Goal: Task Accomplishment & Management: Complete application form

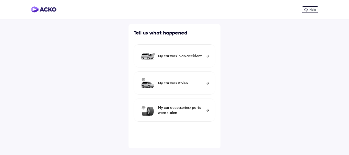
click at [194, 53] on div "My car was in an accident" at bounding box center [174, 55] width 82 height 23
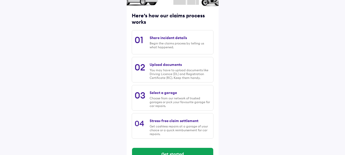
scroll to position [74, 0]
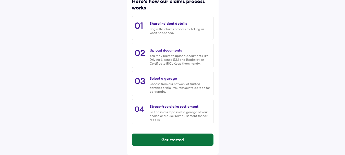
click at [172, 141] on button "Get started" at bounding box center [172, 139] width 81 height 12
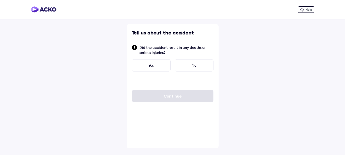
scroll to position [0, 0]
click at [194, 65] on div "No" at bounding box center [195, 65] width 39 height 12
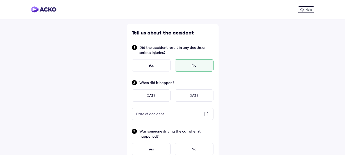
click at [206, 115] on icon at bounding box center [206, 114] width 6 height 6
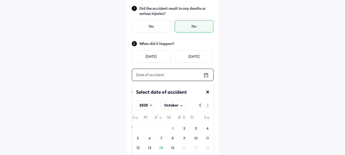
scroll to position [51, 0]
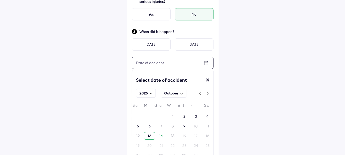
click at [150, 136] on div "13" at bounding box center [149, 135] width 3 height 5
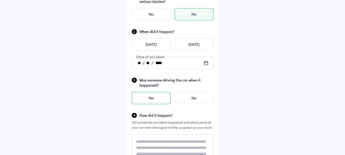
click at [156, 100] on div "Yes" at bounding box center [151, 98] width 39 height 12
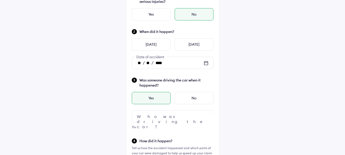
click at [189, 115] on div at bounding box center [173, 116] width 82 height 12
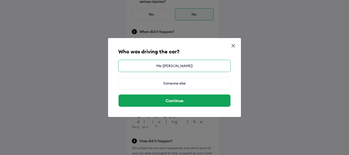
click at [184, 65] on div "Me ([PERSON_NAME])" at bounding box center [174, 66] width 112 height 12
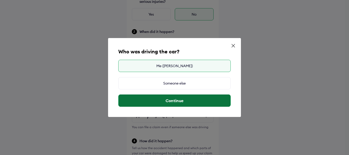
click at [175, 99] on button "Continue" at bounding box center [174, 100] width 112 height 12
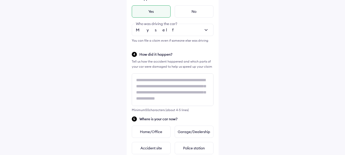
scroll to position [153, 0]
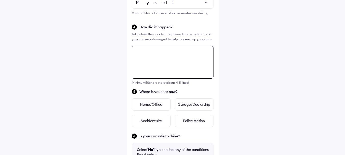
click at [143, 68] on div "Tell us about the accident Did the accident result in any deaths or serious inj…" at bounding box center [173, 66] width 92 height 414
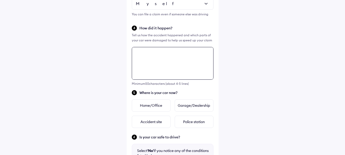
scroll to position [160, 0]
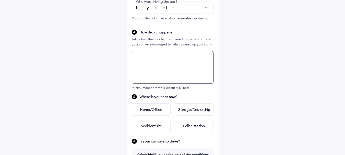
paste textarea "**********"
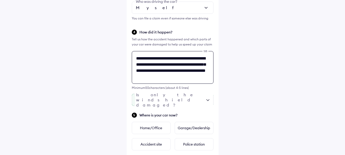
type textarea "**********"
click at [206, 101] on div at bounding box center [173, 100] width 82 height 12
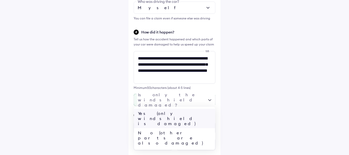
click at [182, 113] on div "Yes (only windshield is damaged)" at bounding box center [174, 118] width 81 height 19
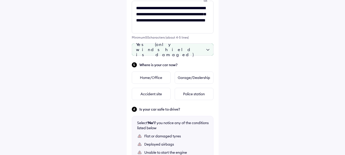
scroll to position [211, 0]
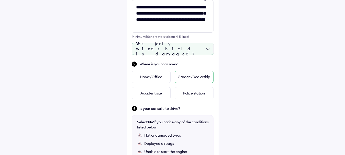
click at [191, 77] on div "Garage/Dealership" at bounding box center [194, 77] width 39 height 12
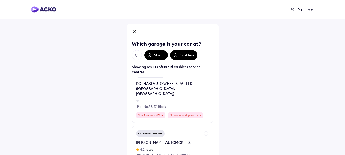
scroll to position [1353, 0]
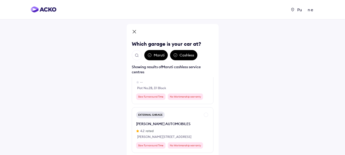
click at [137, 56] on img "Open search" at bounding box center [137, 55] width 5 height 5
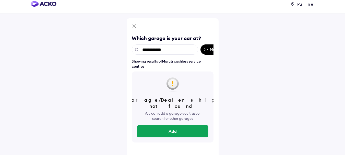
scroll to position [0, 0]
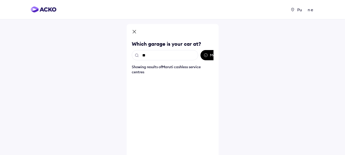
type input "*"
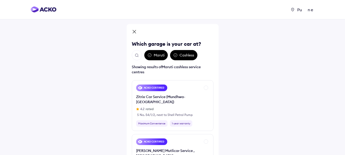
drag, startPoint x: 207, startPoint y: 56, endPoint x: 203, endPoint y: 55, distance: 4.6
click at [203, 55] on div "Maruti Cashless" at bounding box center [173, 55] width 82 height 10
click at [187, 54] on div "Cashless" at bounding box center [183, 55] width 27 height 10
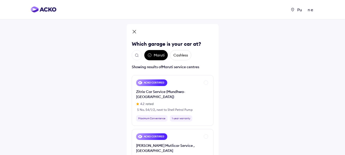
click at [185, 53] on div "Cashless" at bounding box center [180, 55] width 21 height 10
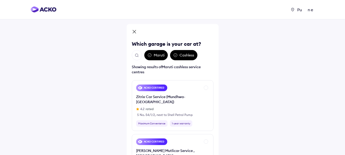
click at [153, 53] on div "Maruti" at bounding box center [155, 55] width 23 height 10
click at [148, 55] on icon at bounding box center [150, 55] width 4 height 4
click at [153, 55] on div "Maruti" at bounding box center [155, 55] width 23 height 10
click at [151, 55] on icon at bounding box center [150, 55] width 4 height 4
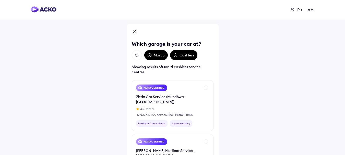
click at [187, 56] on div "Cashless" at bounding box center [183, 55] width 27 height 10
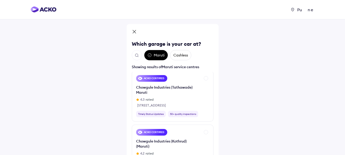
scroll to position [817, 0]
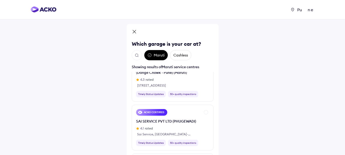
click at [137, 55] on img "Open search" at bounding box center [137, 55] width 5 height 5
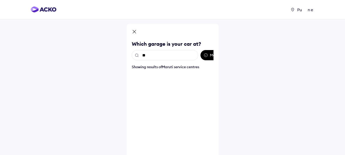
type input "*"
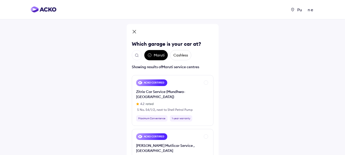
click at [135, 32] on icon at bounding box center [134, 31] width 3 height 3
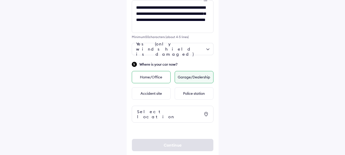
scroll to position [218, 0]
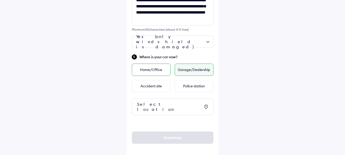
click at [163, 70] on div "Home/Office" at bounding box center [151, 70] width 39 height 12
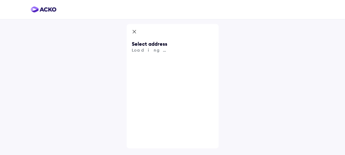
scroll to position [0, 0]
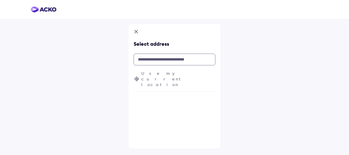
click at [165, 61] on input "text" at bounding box center [174, 60] width 82 height 12
click at [165, 74] on span "Use my current location" at bounding box center [178, 78] width 74 height 17
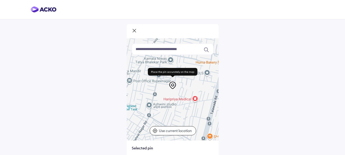
click at [175, 131] on p "Use current location" at bounding box center [176, 130] width 34 height 5
click at [168, 131] on p "Use current location" at bounding box center [176, 130] width 34 height 5
click at [172, 127] on div "Use current location" at bounding box center [173, 130] width 46 height 9
click at [173, 128] on p "Use current location" at bounding box center [176, 130] width 34 height 5
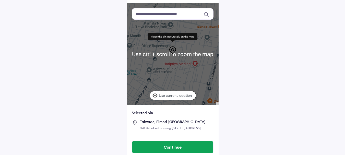
scroll to position [23, 0]
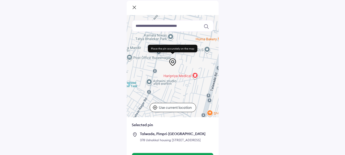
click at [134, 8] on icon at bounding box center [134, 8] width 5 height 6
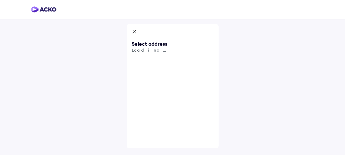
scroll to position [0, 0]
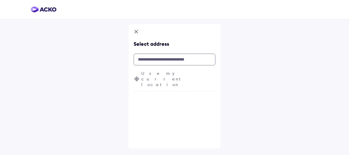
click at [150, 59] on input "text" at bounding box center [174, 60] width 82 height 12
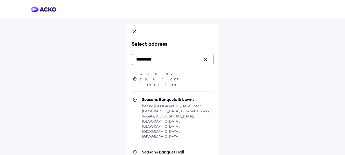
click at [179, 104] on span "behind [GEOGRAPHIC_DATA], near [GEOGRAPHIC_DATA], Durwank Housing Society, [GEO…" at bounding box center [176, 121] width 68 height 35
type input "**********"
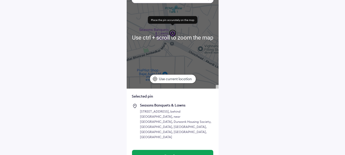
scroll to position [54, 0]
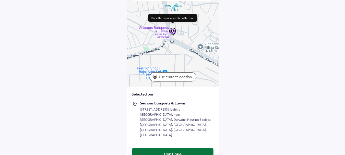
click at [180, 148] on button "Continue" at bounding box center [172, 154] width 81 height 12
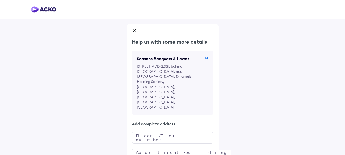
scroll to position [24, 0]
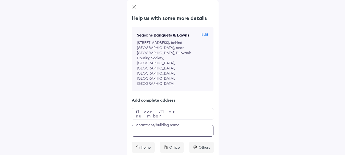
click at [163, 125] on input "text" at bounding box center [173, 131] width 82 height 12
type input "*"
type input "**********"
click at [169, 142] on div "Office" at bounding box center [172, 147] width 24 height 11
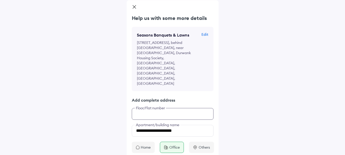
click at [170, 108] on input "text" at bounding box center [173, 114] width 82 height 12
type input "**"
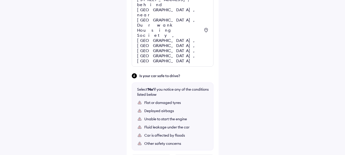
scroll to position [323, 0]
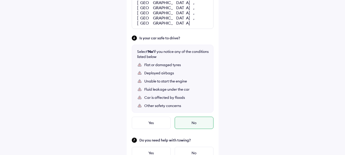
scroll to position [376, 0]
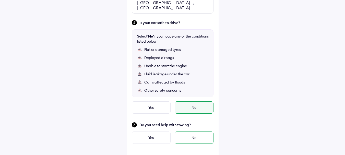
click at [196, 131] on div "No" at bounding box center [194, 137] width 39 height 12
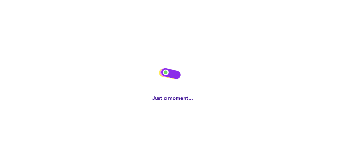
scroll to position [0, 0]
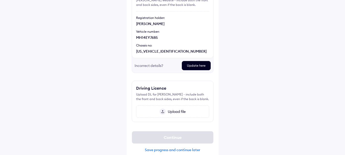
scroll to position [69, 0]
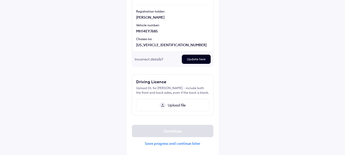
click at [170, 105] on span "Upload file" at bounding box center [176, 105] width 20 height 5
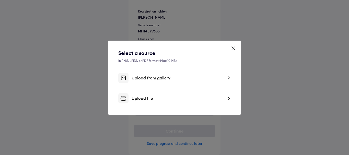
click at [231, 47] on icon at bounding box center [232, 48] width 5 height 5
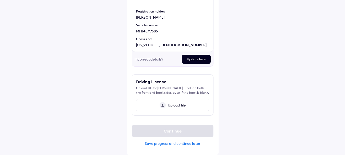
click at [178, 106] on span "Upload file" at bounding box center [176, 105] width 20 height 5
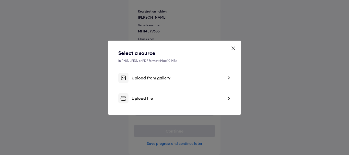
click at [223, 80] on div "Upload from gallery" at bounding box center [174, 78] width 112 height 10
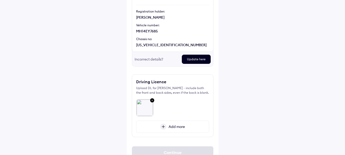
click at [174, 125] on span "Add more" at bounding box center [175, 126] width 18 height 5
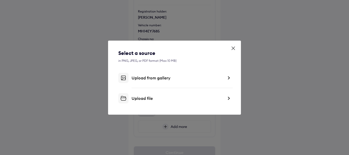
click at [163, 82] on div "Upload from gallery" at bounding box center [174, 78] width 112 height 10
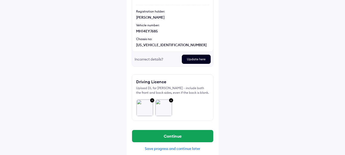
scroll to position [74, 0]
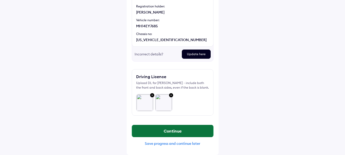
click at [187, 128] on button "Continue" at bounding box center [172, 131] width 81 height 12
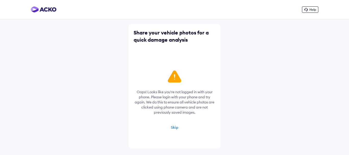
click at [173, 127] on div "Skip" at bounding box center [174, 127] width 7 height 5
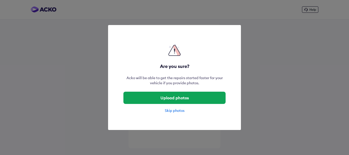
click at [180, 109] on div "Skip photos" at bounding box center [174, 110] width 102 height 5
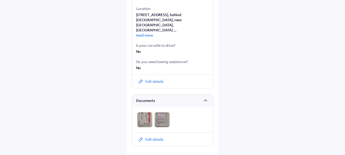
scroll to position [255, 0]
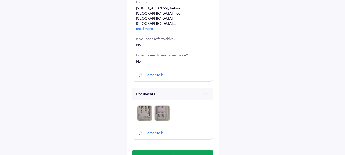
click at [158, 72] on div "Edit details" at bounding box center [154, 74] width 18 height 5
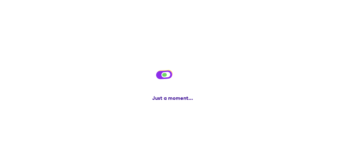
scroll to position [0, 0]
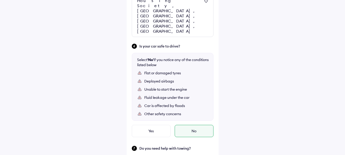
scroll to position [357, 0]
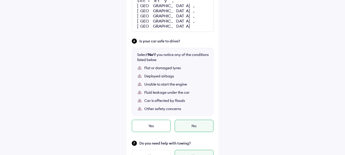
click at [156, 120] on div "Yes" at bounding box center [151, 126] width 39 height 12
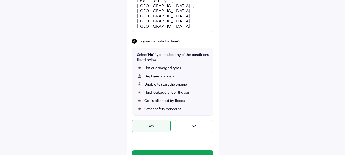
scroll to position [350, 0]
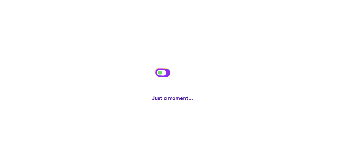
scroll to position [0, 0]
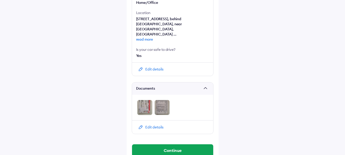
scroll to position [245, 0]
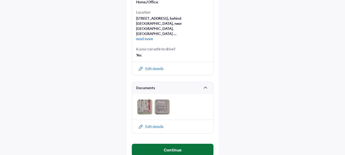
click at [186, 144] on button "Continue" at bounding box center [172, 150] width 81 height 12
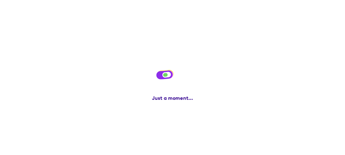
scroll to position [0, 0]
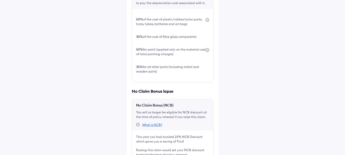
scroll to position [204, 0]
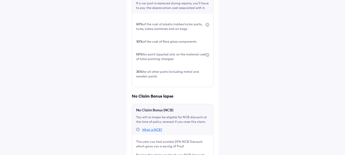
scroll to position [205, 0]
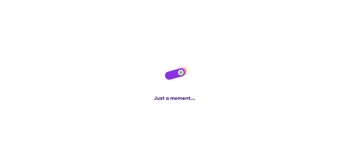
scroll to position [0, 0]
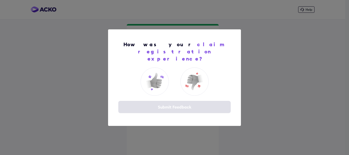
click at [270, 64] on div "How was your claim registration experience? Submit Feedback" at bounding box center [174, 77] width 349 height 155
click at [151, 77] on img at bounding box center [154, 81] width 20 height 20
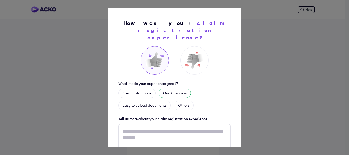
click at [181, 89] on div "Quick process" at bounding box center [175, 93] width 32 height 9
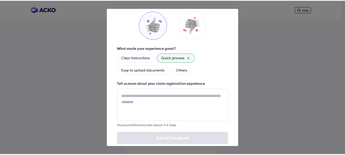
scroll to position [39, 0]
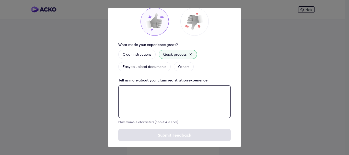
click at [184, 89] on textarea at bounding box center [174, 101] width 112 height 33
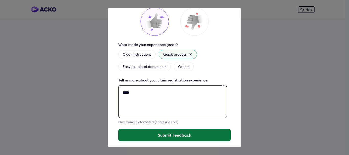
type textarea "****"
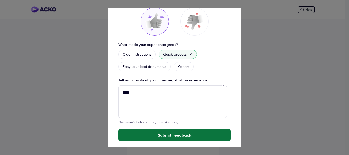
click at [177, 129] on button "Submit Feedback" at bounding box center [174, 135] width 112 height 12
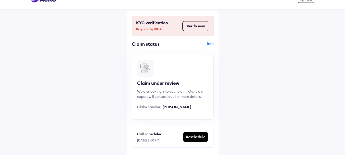
scroll to position [1, 0]
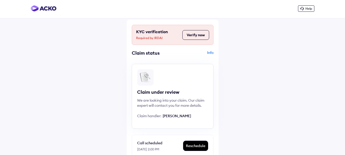
click at [211, 52] on div "Info" at bounding box center [194, 55] width 40 height 10
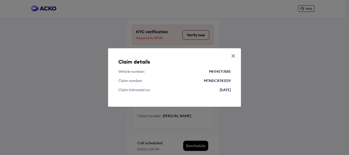
click at [232, 55] on icon at bounding box center [232, 55] width 5 height 5
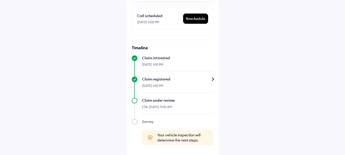
scroll to position [129, 0]
click at [212, 78] on div "Claim registered" at bounding box center [177, 78] width 71 height 5
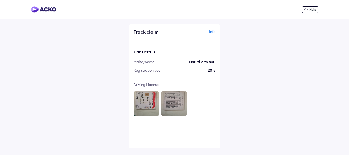
click at [271, 46] on div "Help Track claim Info Car Details Make/model Maruti Alto 800 Registration year …" at bounding box center [174, 77] width 349 height 155
click at [32, 44] on div "Help Track claim Info Car Details Make/model Maruti Alto 800 Registration year …" at bounding box center [174, 77] width 349 height 155
click at [258, 74] on div "Help Track claim Info Car Details Make/model Maruti Alto 800 Registration year …" at bounding box center [174, 77] width 349 height 155
drag, startPoint x: 257, startPoint y: 73, endPoint x: 242, endPoint y: 75, distance: 15.2
click at [242, 75] on div "Help Track claim Info Car Details Make/model Maruti Alto 800 Registration year …" at bounding box center [174, 77] width 349 height 155
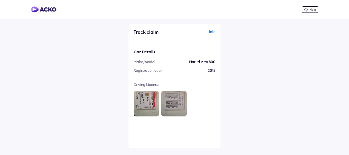
click at [242, 75] on div "Help Track claim Info Car Details Make/model Maruti Alto 800 Registration year …" at bounding box center [174, 77] width 349 height 155
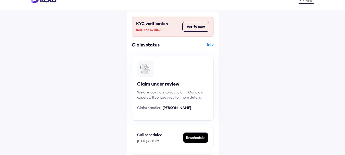
scroll to position [1, 0]
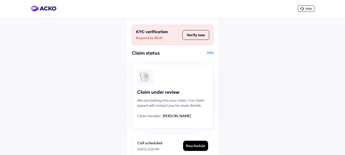
click at [212, 51] on div "Info" at bounding box center [194, 55] width 40 height 10
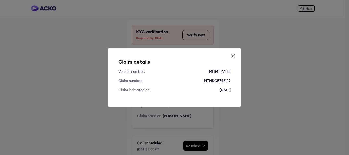
click at [234, 57] on icon at bounding box center [233, 55] width 3 height 3
